Goal: Information Seeking & Learning: Learn about a topic

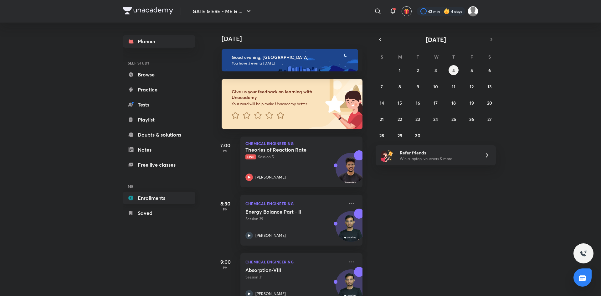
click at [148, 203] on link "Enrollments" at bounding box center [159, 198] width 73 height 13
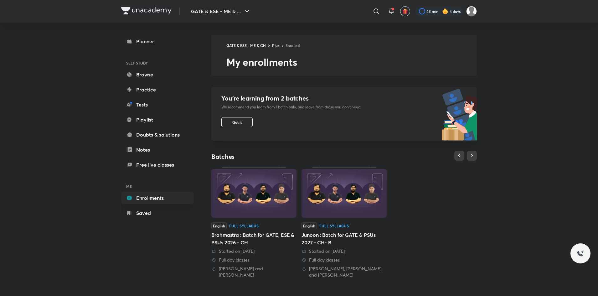
scroll to position [135, 0]
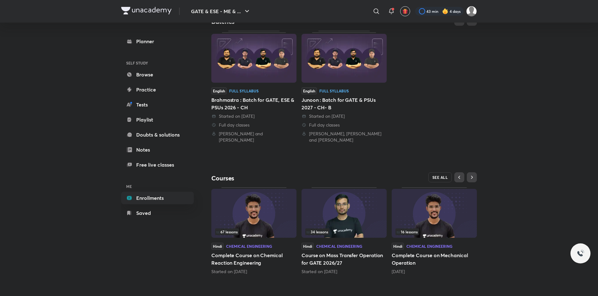
click at [439, 175] on span "SEE ALL" at bounding box center [440, 177] width 16 height 4
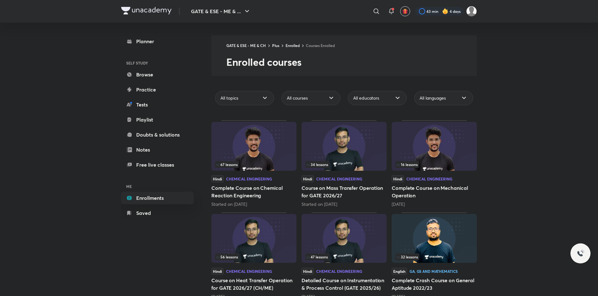
click at [251, 155] on img at bounding box center [253, 146] width 85 height 49
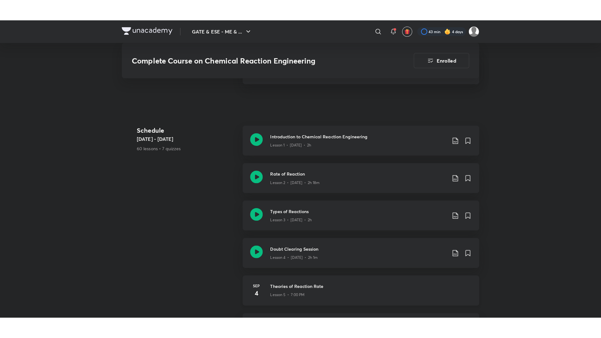
scroll to position [290, 0]
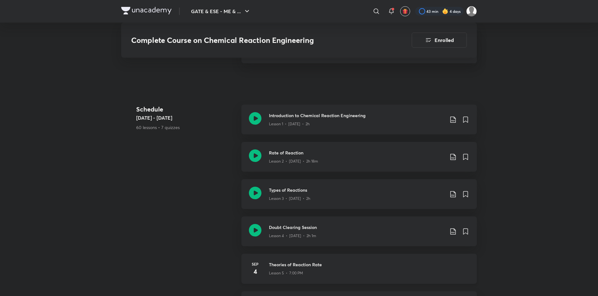
click at [357, 262] on h3 "Theories of Reaction Rate" at bounding box center [369, 264] width 200 height 7
